Goal: Navigation & Orientation: Find specific page/section

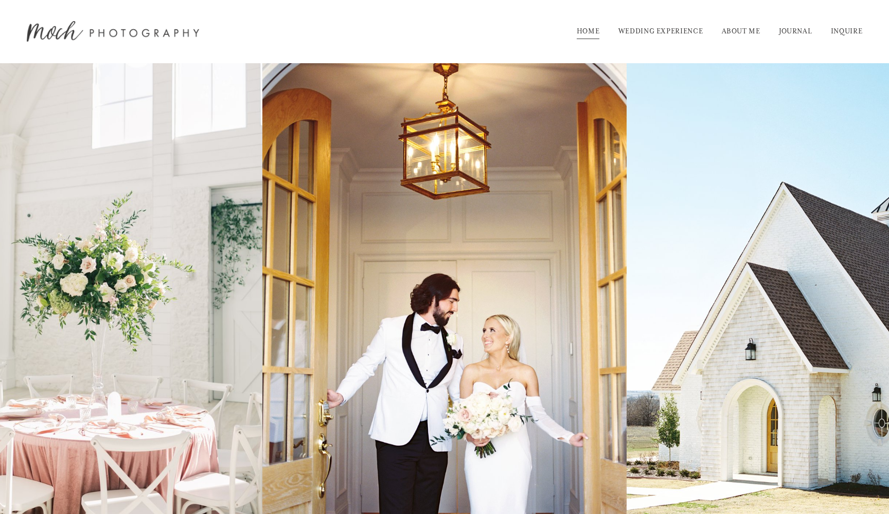
click at [793, 32] on link "JOURNAL" at bounding box center [795, 31] width 33 height 16
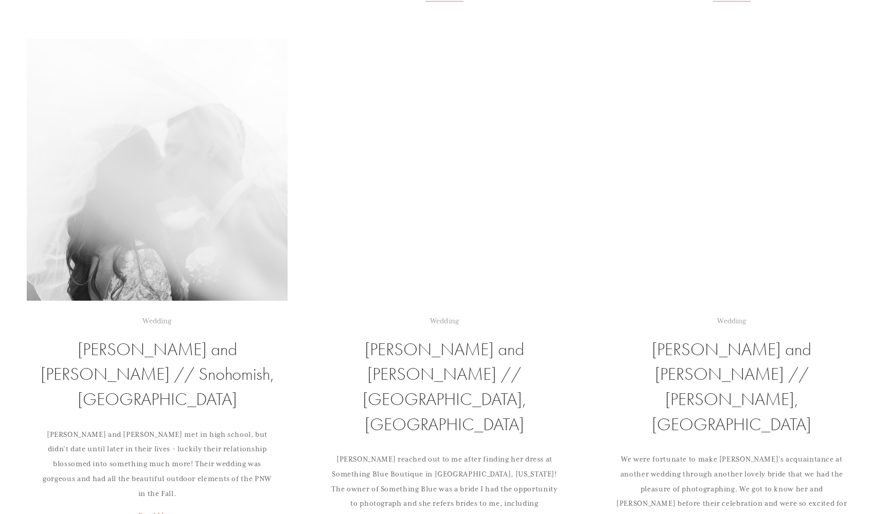
scroll to position [1933, 0]
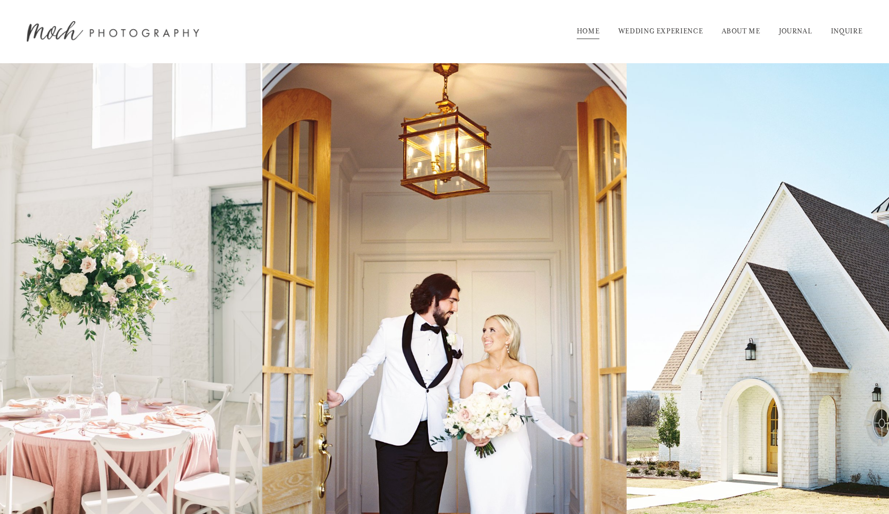
click at [783, 32] on link "JOURNAL" at bounding box center [795, 31] width 33 height 16
